Goal: Check status: Check status

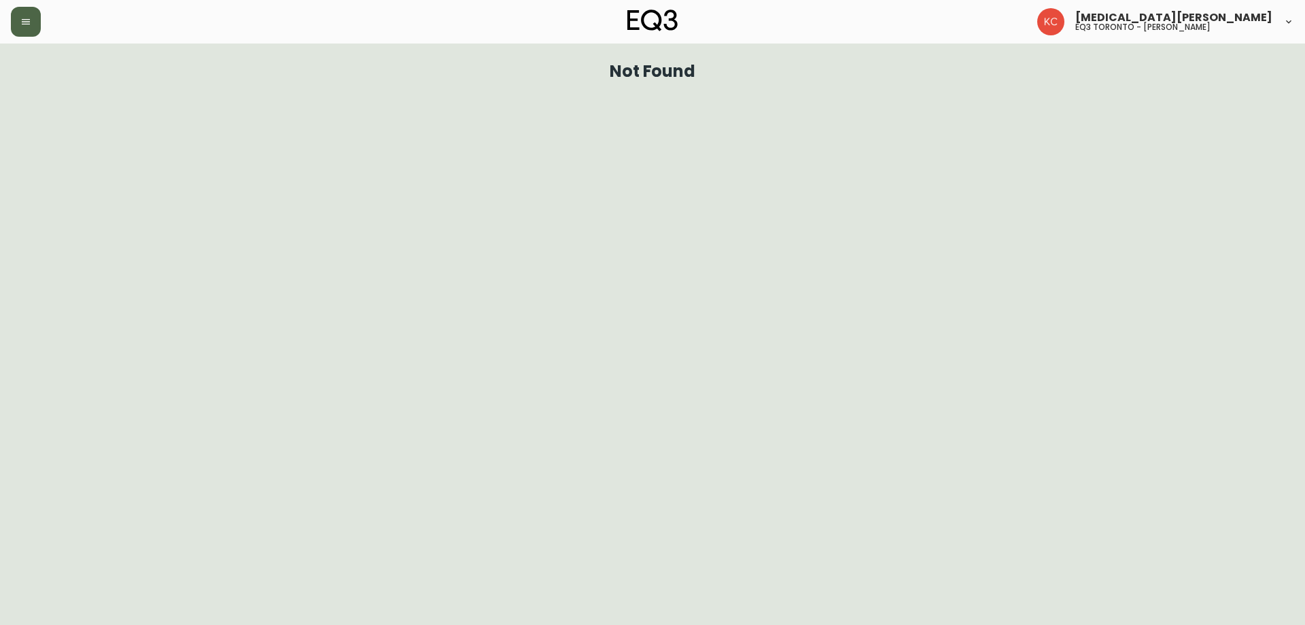
click at [34, 31] on button "button" at bounding box center [26, 22] width 30 height 30
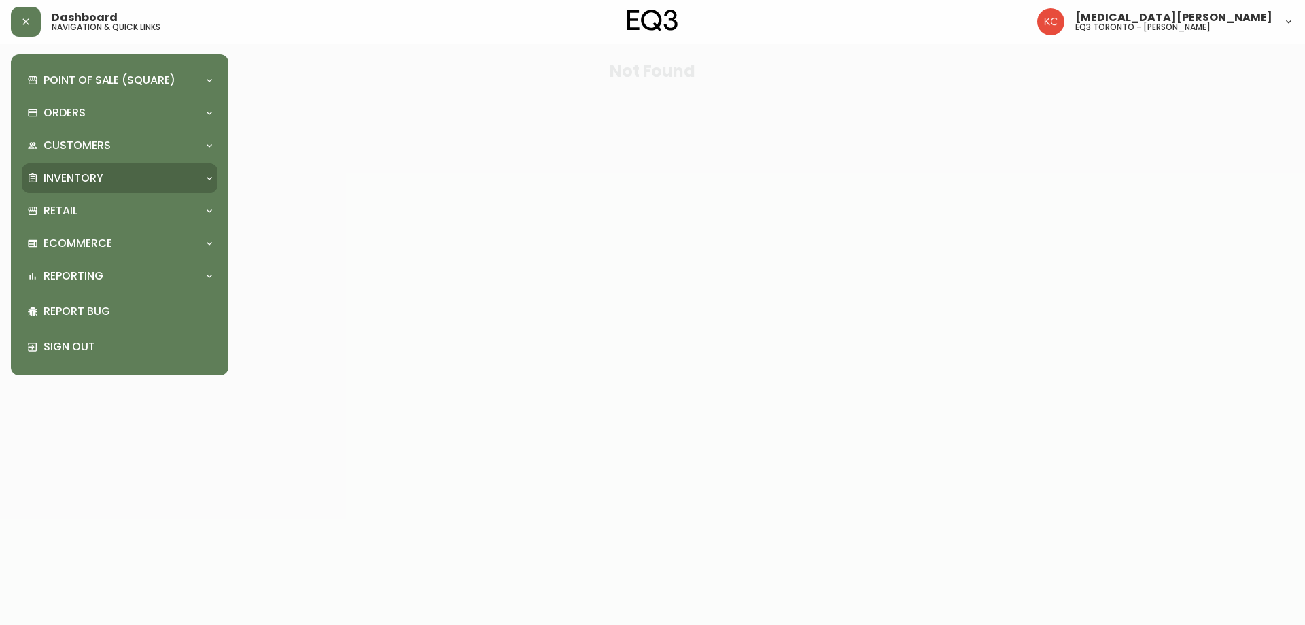
click at [151, 179] on div "Inventory" at bounding box center [112, 178] width 171 height 15
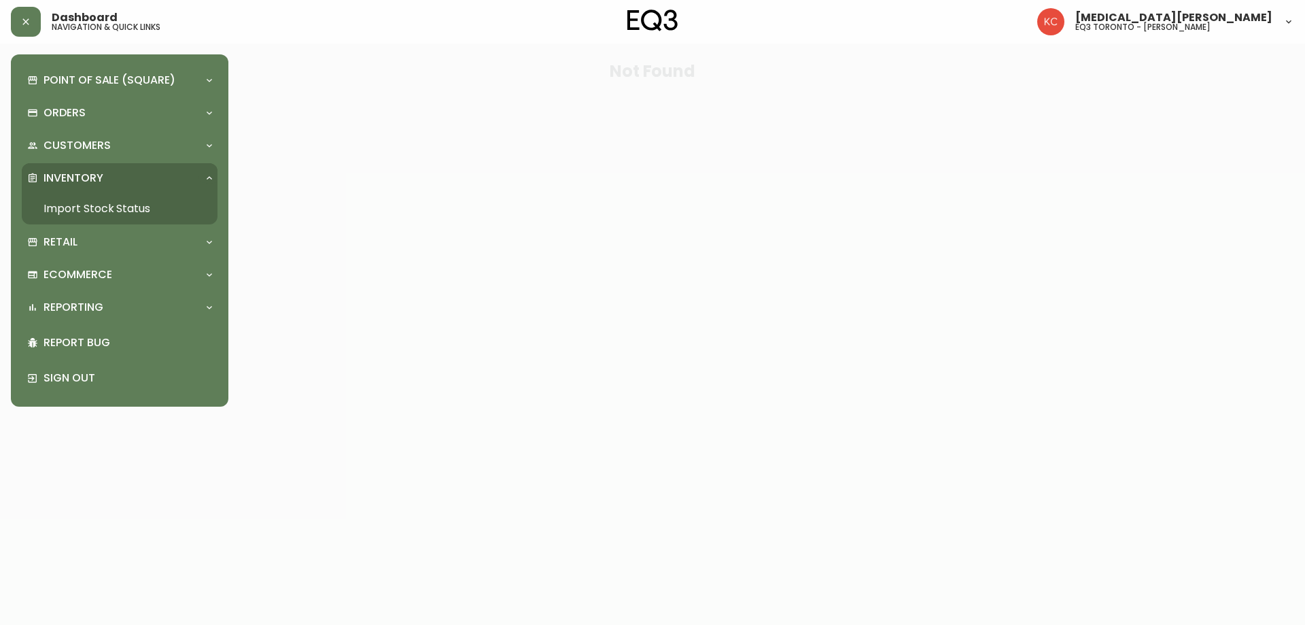
click at [133, 212] on link "Import Stock Status" at bounding box center [120, 208] width 196 height 31
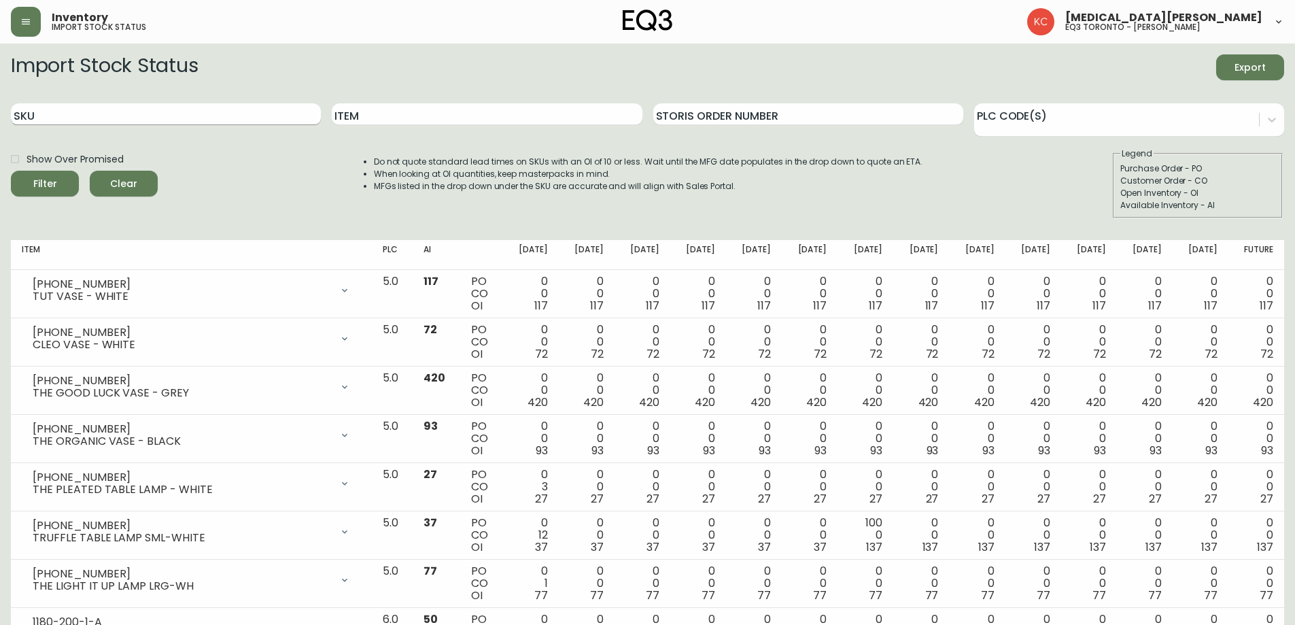
click at [204, 116] on input "SKU" at bounding box center [166, 114] width 310 height 22
paste input "[PHONE_NUMBER]"
type input "[PHONE_NUMBER]"
click at [11, 171] on button "Filter" at bounding box center [45, 184] width 68 height 26
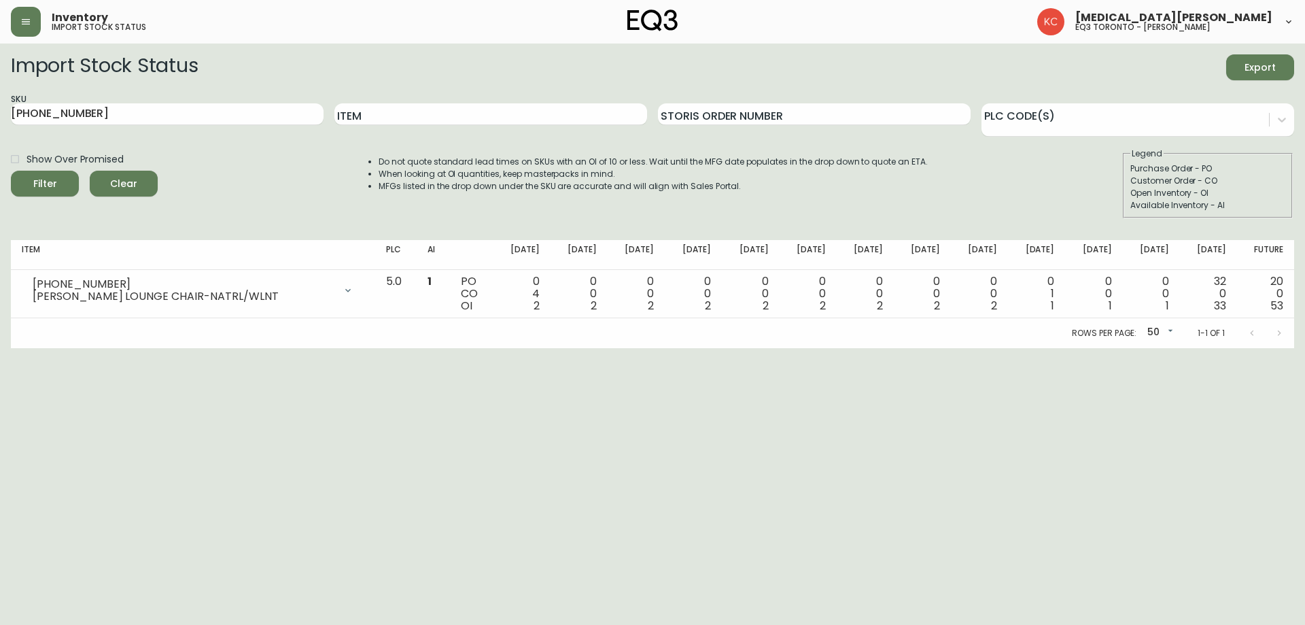
click at [711, 348] on html "Inventory import stock status [MEDICAL_DATA][PERSON_NAME] eq3 toronto - [PERSON…" at bounding box center [652, 174] width 1305 height 348
click at [863, 348] on html "Inventory import stock status [MEDICAL_DATA][PERSON_NAME] eq3 toronto - [PERSON…" at bounding box center [652, 174] width 1305 height 348
click at [864, 348] on html "Inventory import stock status [MEDICAL_DATA][PERSON_NAME] eq3 toronto - [PERSON…" at bounding box center [652, 174] width 1305 height 348
click at [1245, 348] on html "Inventory import stock status [MEDICAL_DATA][PERSON_NAME] eq3 toronto - [PERSON…" at bounding box center [652, 174] width 1305 height 348
click at [1212, 348] on html "Inventory import stock status [MEDICAL_DATA][PERSON_NAME] eq3 toronto - [PERSON…" at bounding box center [652, 174] width 1305 height 348
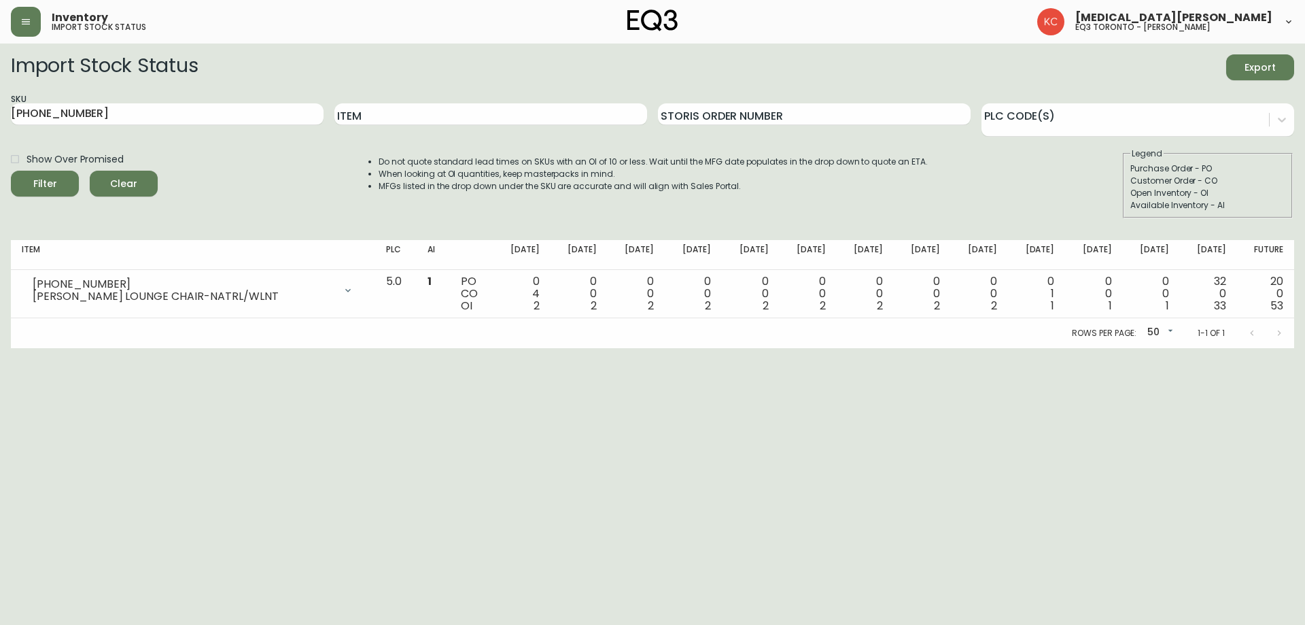
click at [593, 348] on html "Inventory import stock status [MEDICAL_DATA][PERSON_NAME] eq3 toronto - [PERSON…" at bounding box center [652, 174] width 1305 height 348
drag, startPoint x: 1246, startPoint y: 392, endPoint x: 1224, endPoint y: 398, distance: 22.4
click at [1246, 348] on html "Inventory import stock status [MEDICAL_DATA][PERSON_NAME] eq3 toronto - [PERSON…" at bounding box center [652, 174] width 1305 height 348
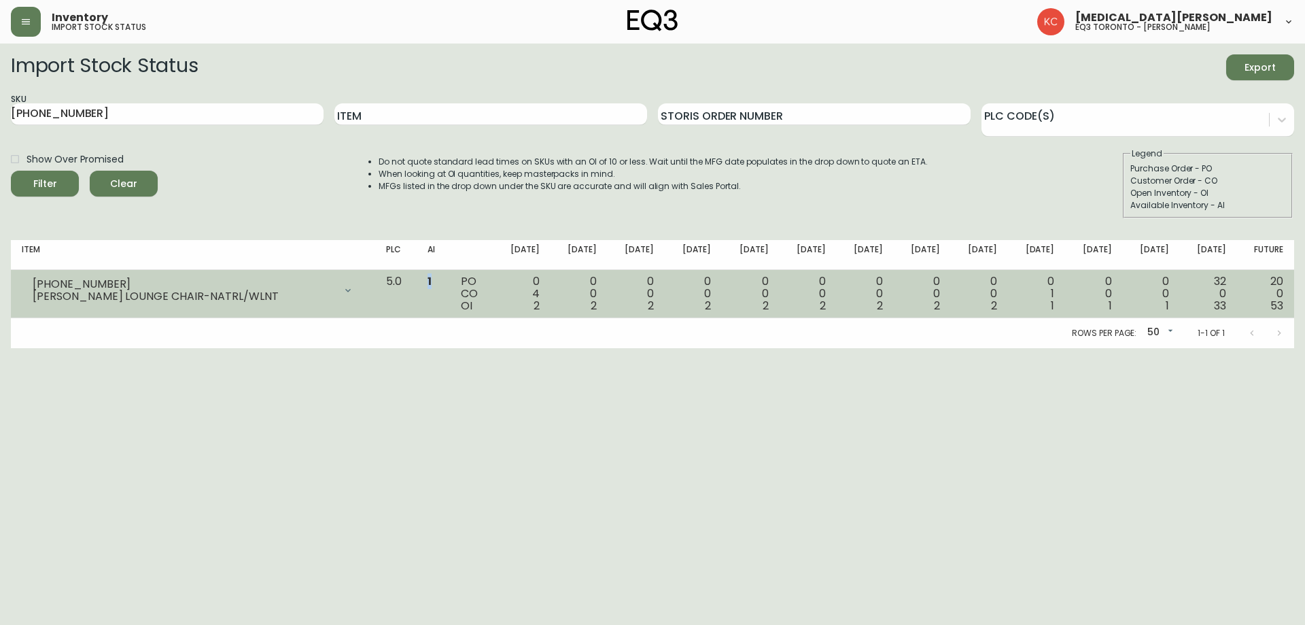
drag, startPoint x: 468, startPoint y: 283, endPoint x: 456, endPoint y: 283, distance: 12.2
click at [449, 283] on td "1" at bounding box center [433, 294] width 33 height 48
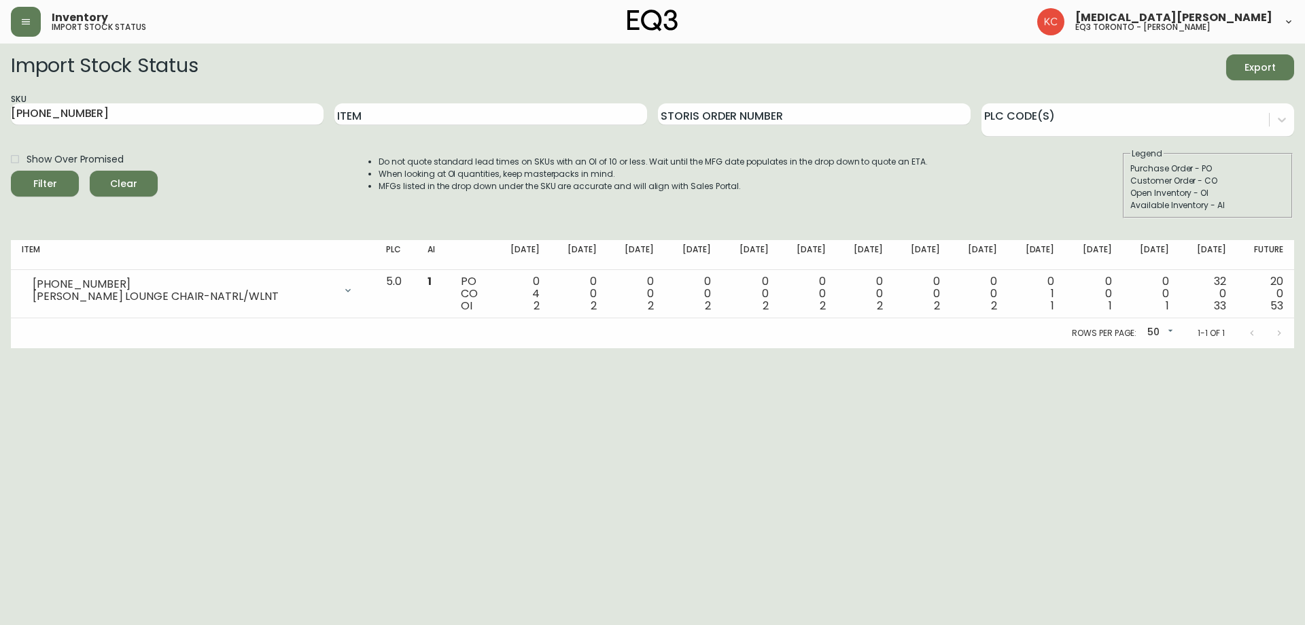
click at [465, 348] on html "Inventory import stock status [MEDICAL_DATA][PERSON_NAME] eq3 toronto - [PERSON…" at bounding box center [652, 174] width 1305 height 348
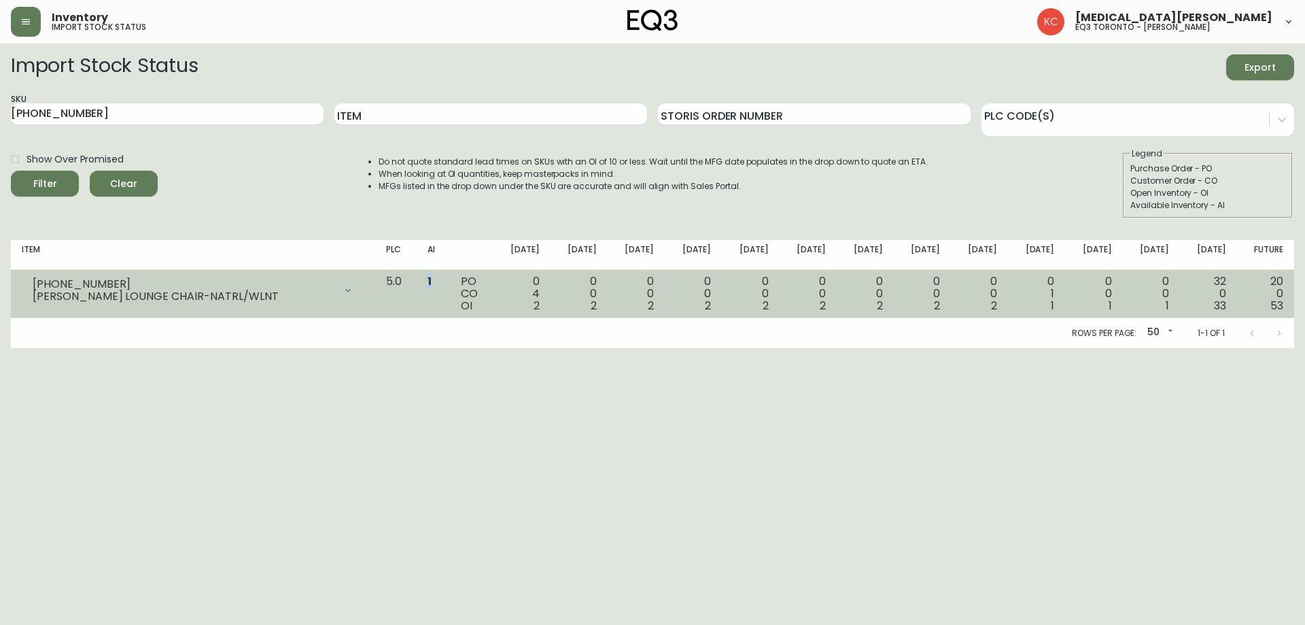
drag, startPoint x: 468, startPoint y: 280, endPoint x: 454, endPoint y: 283, distance: 14.5
click at [449, 283] on td "1" at bounding box center [433, 294] width 33 height 48
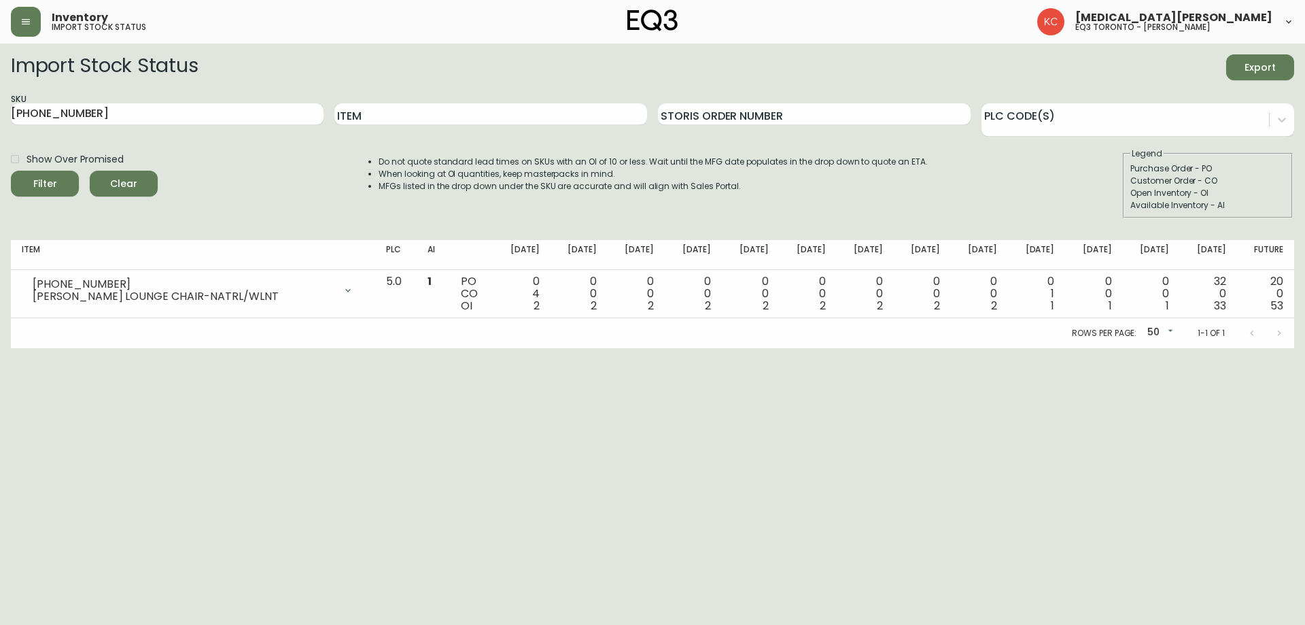
click at [589, 348] on html "Inventory import stock status [MEDICAL_DATA][PERSON_NAME] eq3 toronto - [PERSON…" at bounding box center [652, 174] width 1305 height 348
click at [919, 348] on html "Inventory import stock status [MEDICAL_DATA][PERSON_NAME] eq3 toronto - [PERSON…" at bounding box center [652, 174] width 1305 height 348
click at [914, 348] on html "Inventory import stock status [MEDICAL_DATA][PERSON_NAME] eq3 toronto - [PERSON…" at bounding box center [652, 174] width 1305 height 348
click at [904, 348] on html "Inventory import stock status [MEDICAL_DATA][PERSON_NAME] eq3 toronto - [PERSON…" at bounding box center [652, 174] width 1305 height 348
